Goal: Information Seeking & Learning: Find contact information

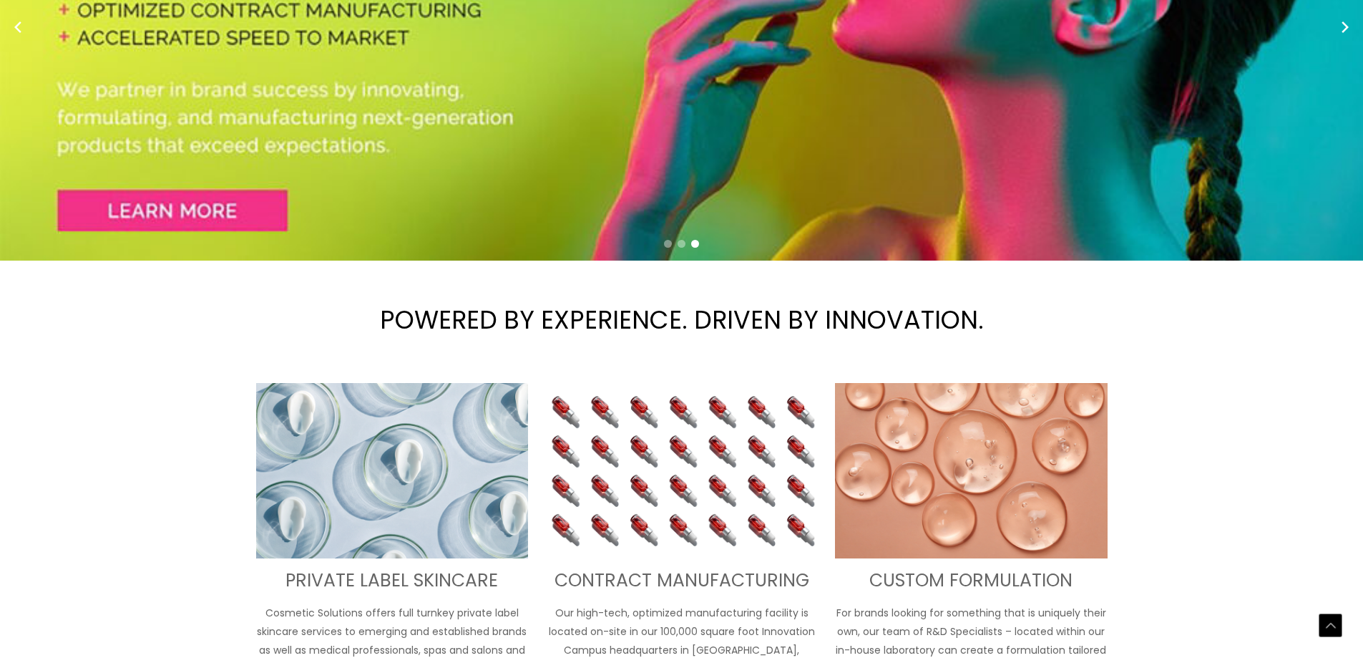
scroll to position [358, 0]
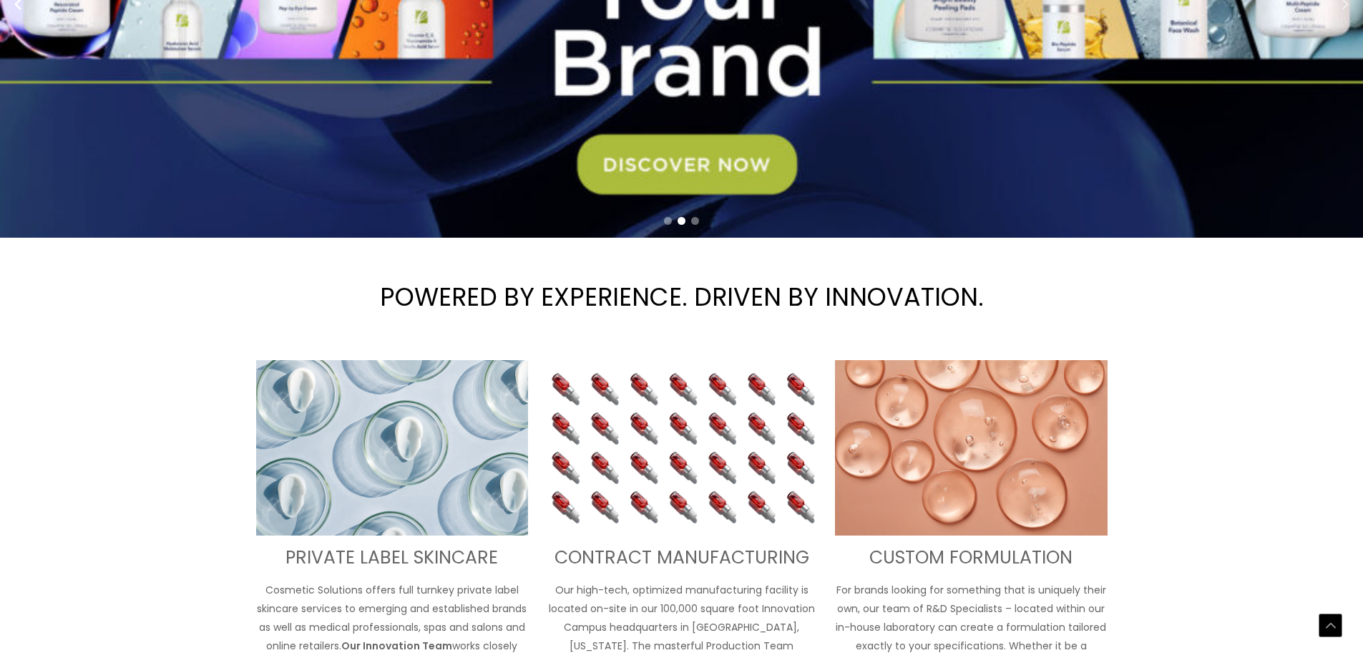
click at [1347, 14] on circle "Next slide" at bounding box center [1344, 4] width 20 height 20
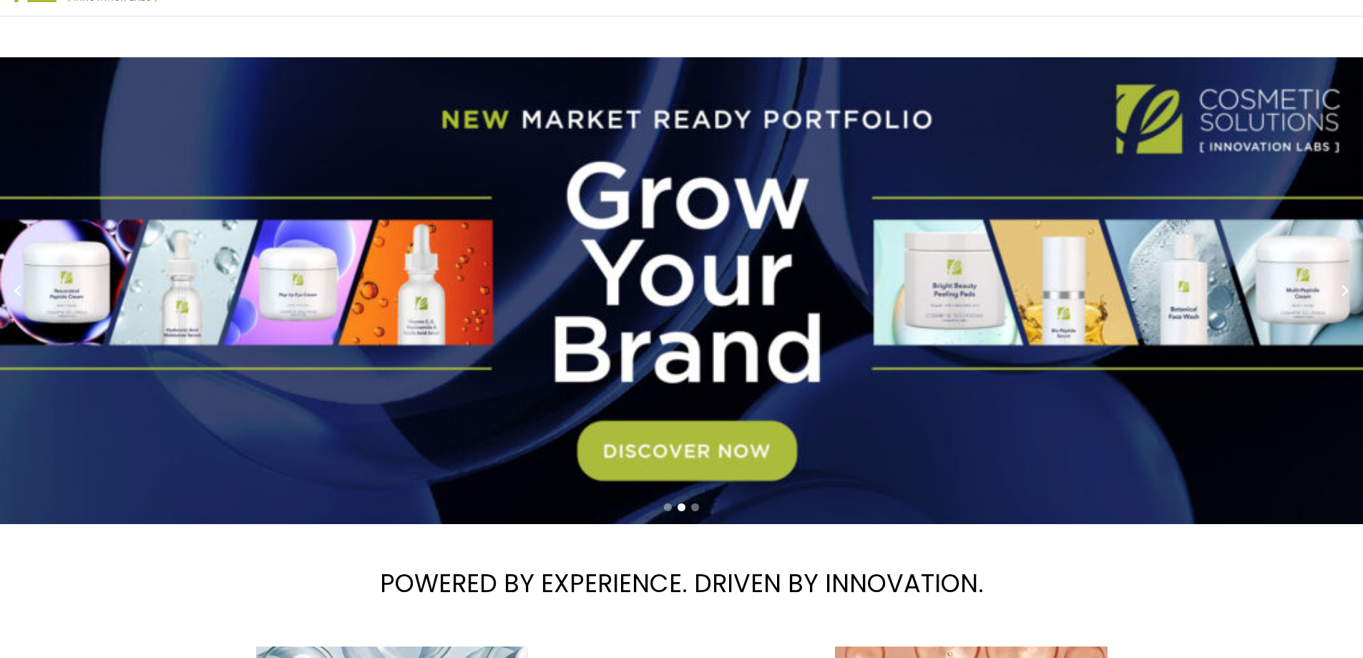
scroll to position [0, 0]
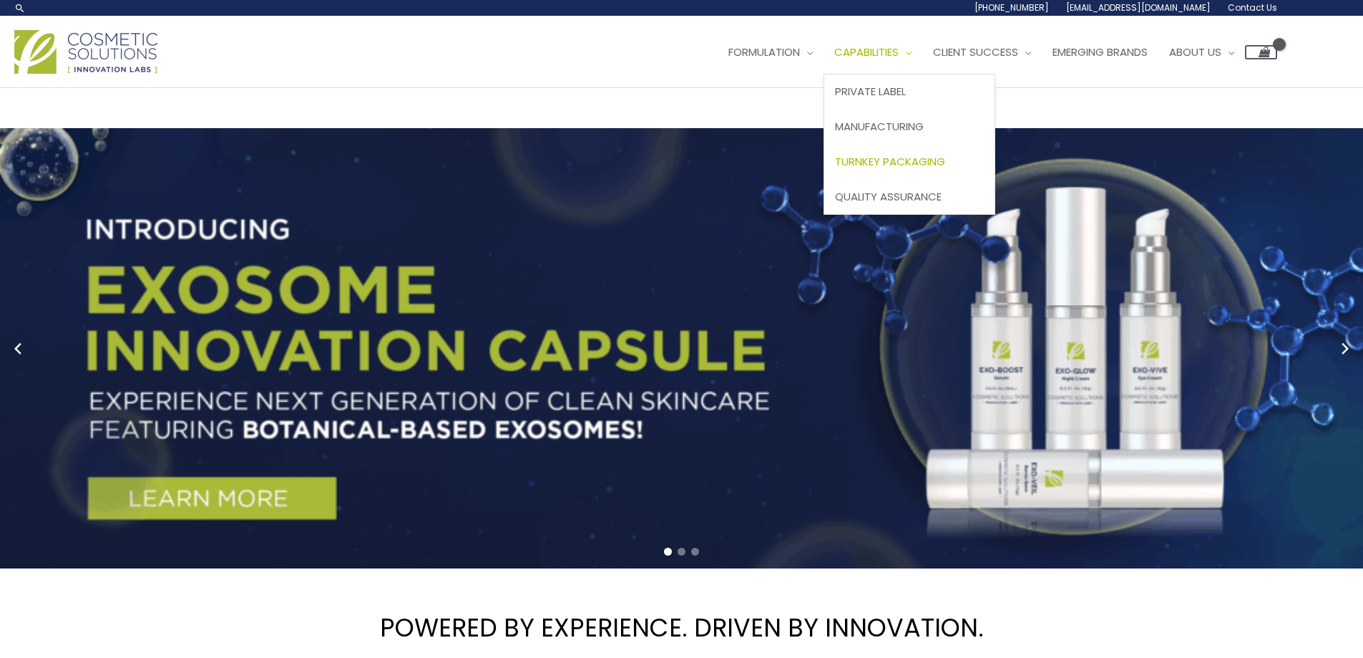
click at [835, 169] on span "Turnkey Packaging" at bounding box center [890, 161] width 110 height 15
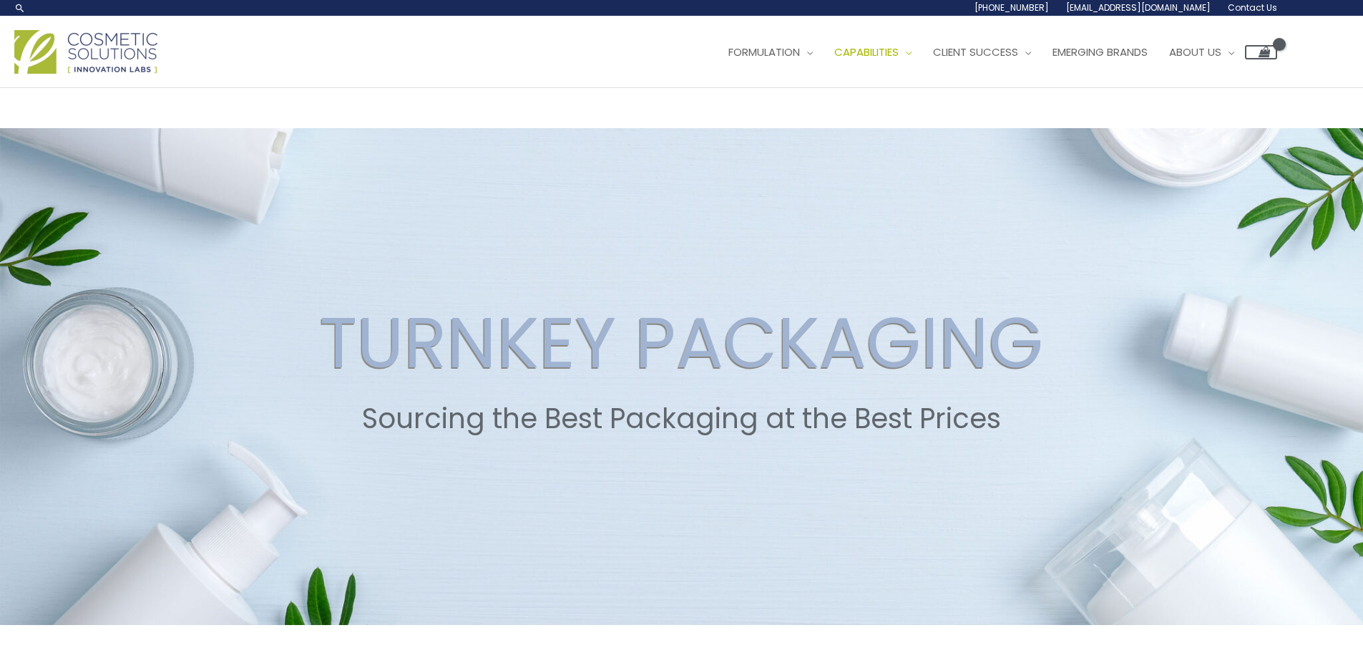
drag, startPoint x: 1282, startPoint y: 133, endPoint x: 1151, endPoint y: 139, distance: 131.8
click at [1151, 77] on div "Main Menu Formulation Menu Toggle Research and Innovation Market Ready Formulas…" at bounding box center [681, 51] width 1363 height 51
click at [0, 0] on span "[EMAIL_ADDRESS][DOMAIN_NAME]" at bounding box center [0, 0] width 0 height 0
click at [0, 0] on link "[EMAIL_ADDRESS][DOMAIN_NAME]" at bounding box center [0, 0] width 0 height 0
click at [0, 0] on li "[PHONE_NUMBER]" at bounding box center [0, 0] width 0 height 0
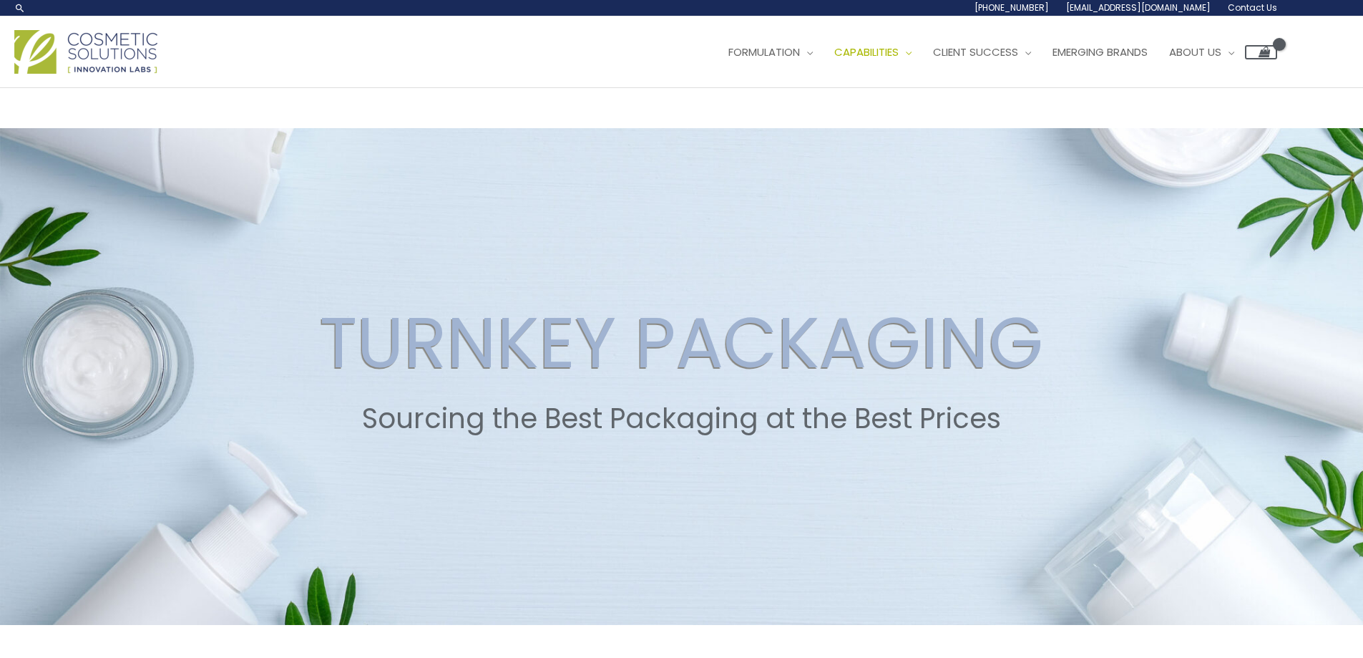
drag, startPoint x: 1314, startPoint y: 134, endPoint x: 1173, endPoint y: 135, distance: 141.0
click at [1173, 77] on div "Main Menu Formulation Menu Toggle Research and Innovation Market Ready Formulas…" at bounding box center [681, 51] width 1363 height 51
click at [0, 0] on li "Contact Us" at bounding box center [0, 0] width 0 height 0
click at [0, 0] on span "Contact Us" at bounding box center [0, 0] width 0 height 0
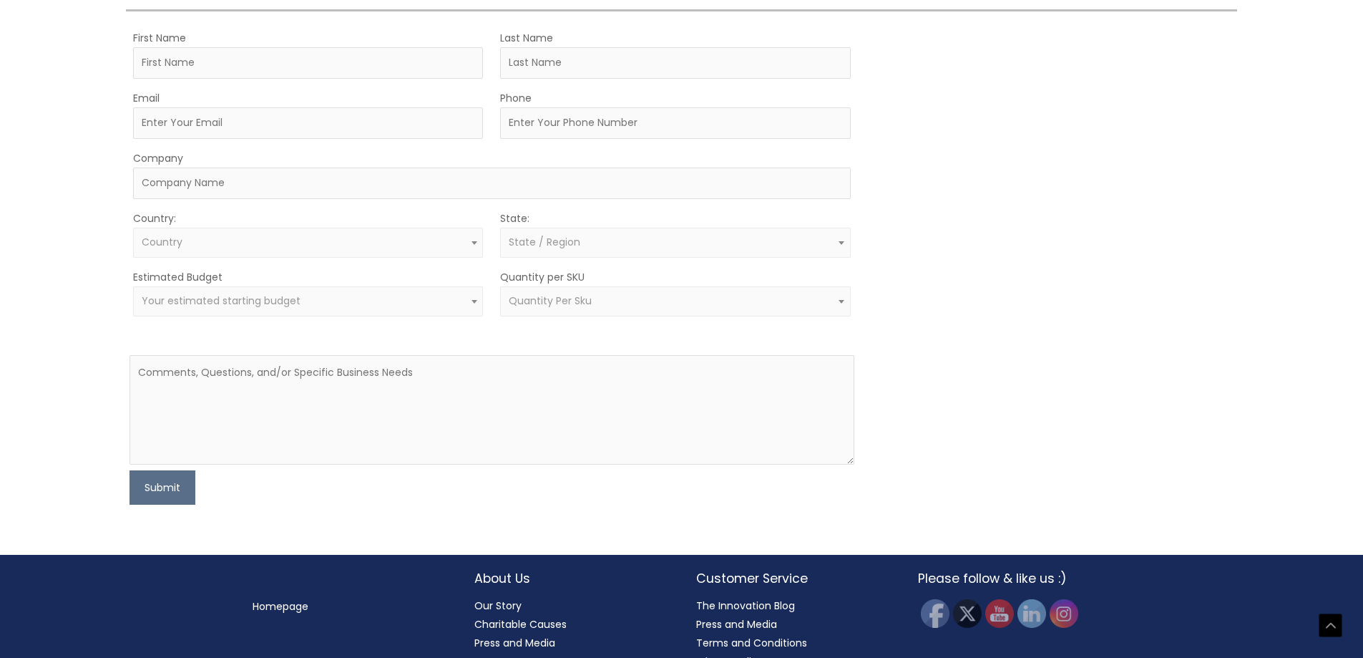
drag, startPoint x: 660, startPoint y: 185, endPoint x: 514, endPoint y: 187, distance: 146.0
copy td "[EMAIL_ADDRESS][DOMAIN_NAME]"
